Goal: Information Seeking & Learning: Learn about a topic

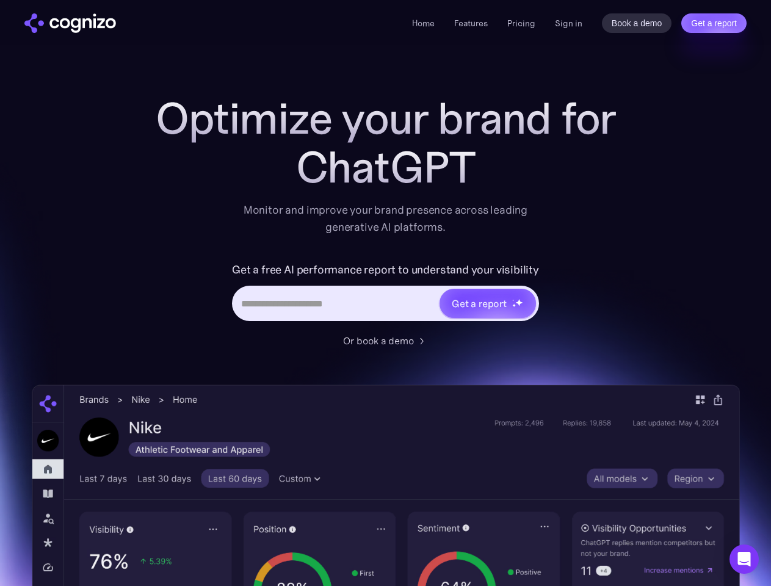
click at [714, 23] on link "Get a report" at bounding box center [713, 23] width 65 height 20
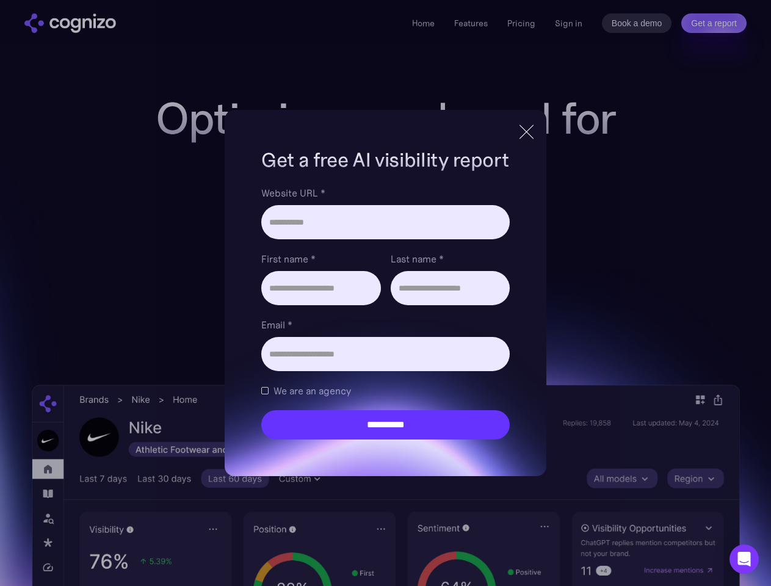
click at [744, 559] on icon "Open Intercom Messenger" at bounding box center [744, 559] width 13 height 15
